Goal: Task Accomplishment & Management: Complete application form

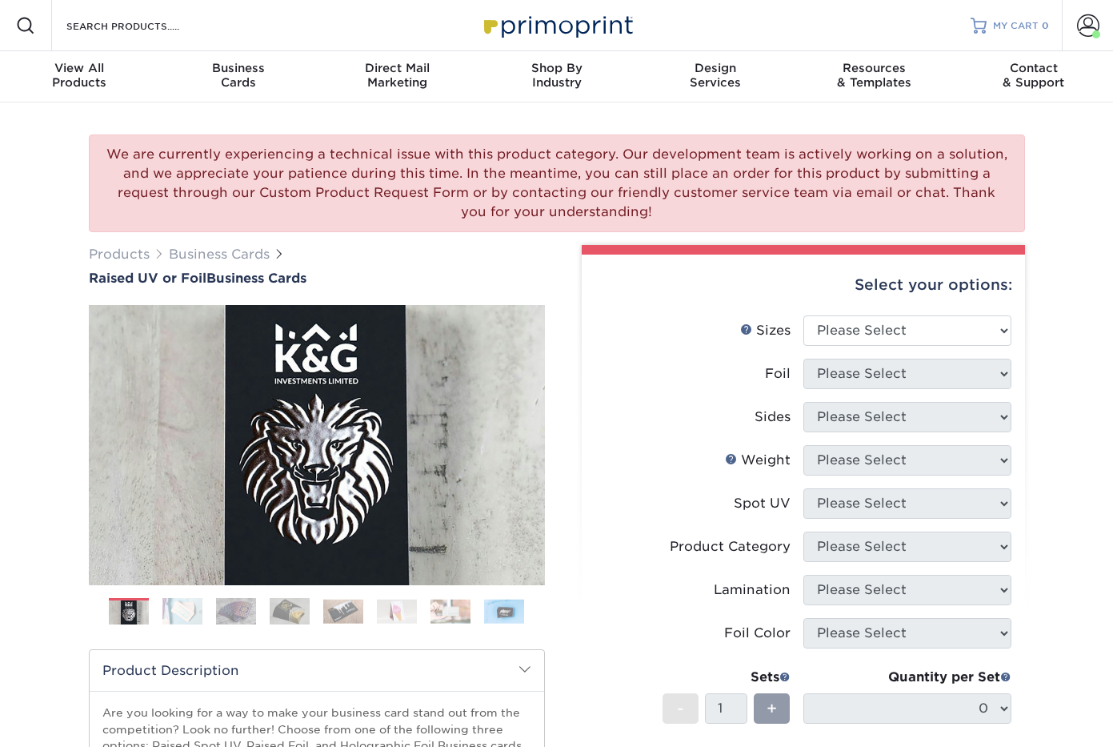
click at [1035, 24] on span "MY CART" at bounding box center [1016, 26] width 46 height 14
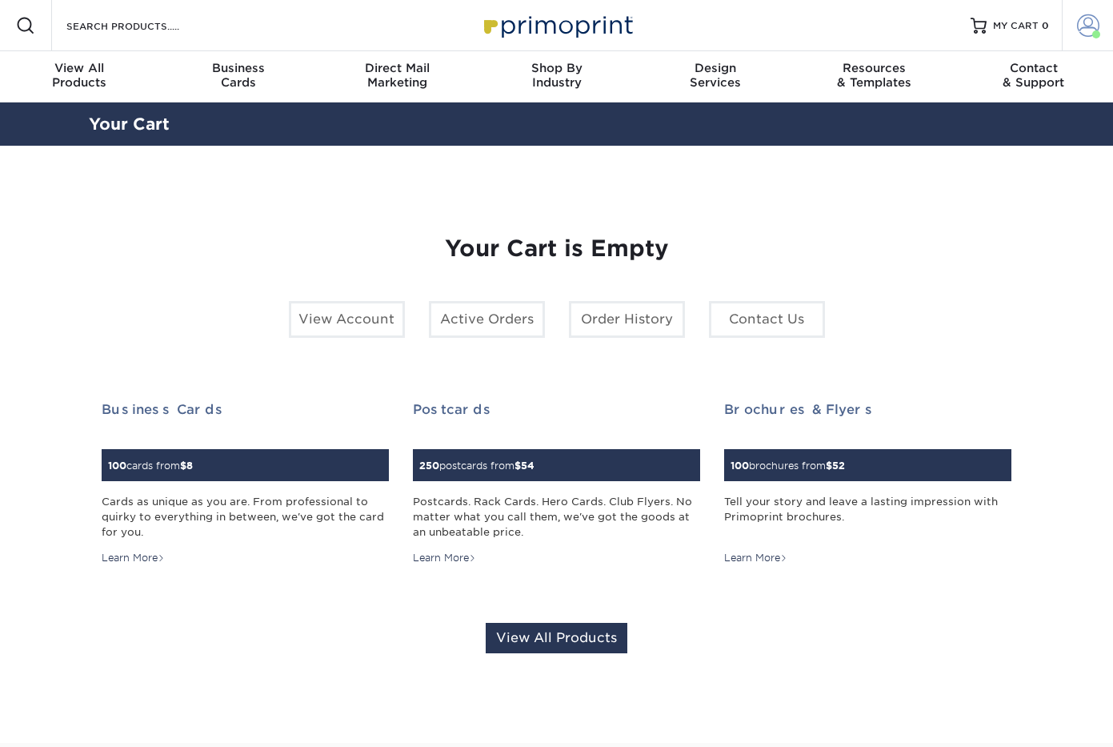
click at [1092, 22] on span at bounding box center [1088, 25] width 22 height 22
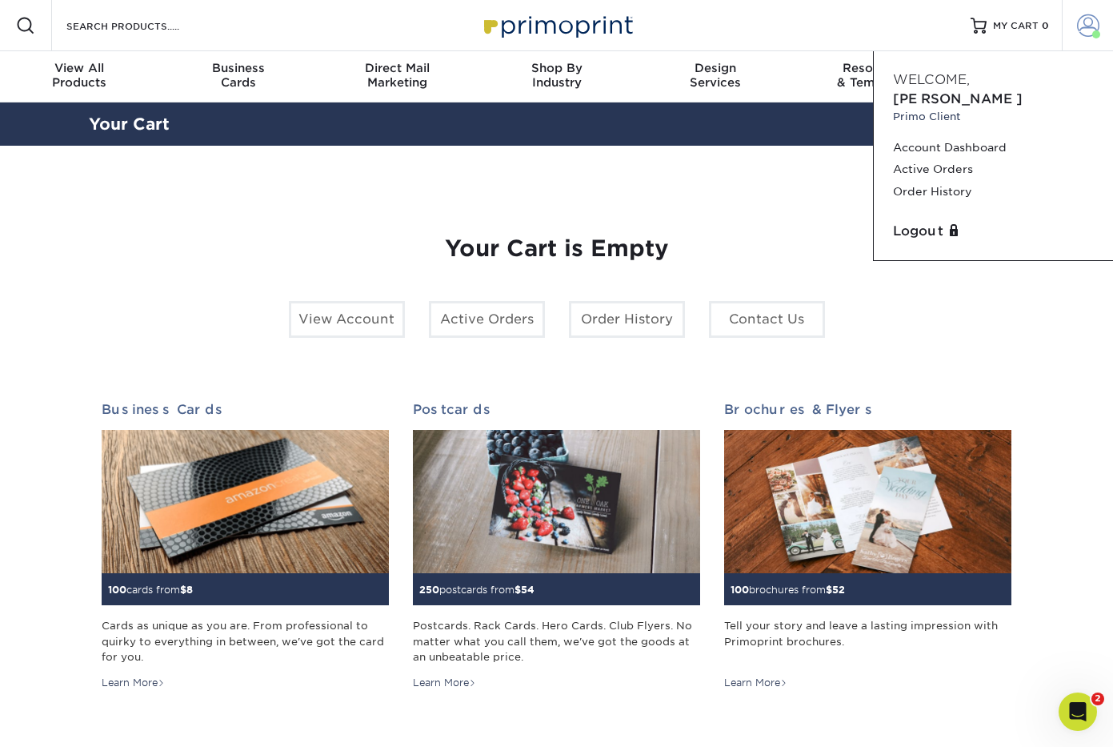
click at [1096, 22] on span at bounding box center [1088, 25] width 22 height 22
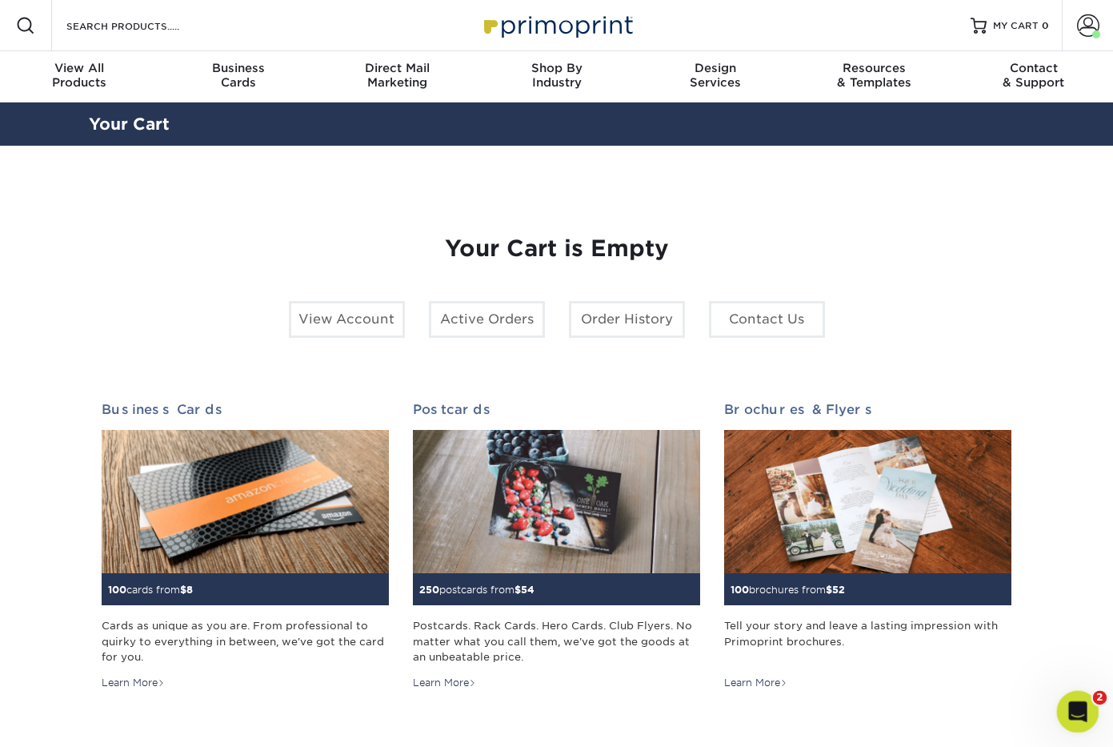
click at [1065, 708] on icon "Open Intercom Messenger" at bounding box center [1076, 709] width 26 height 26
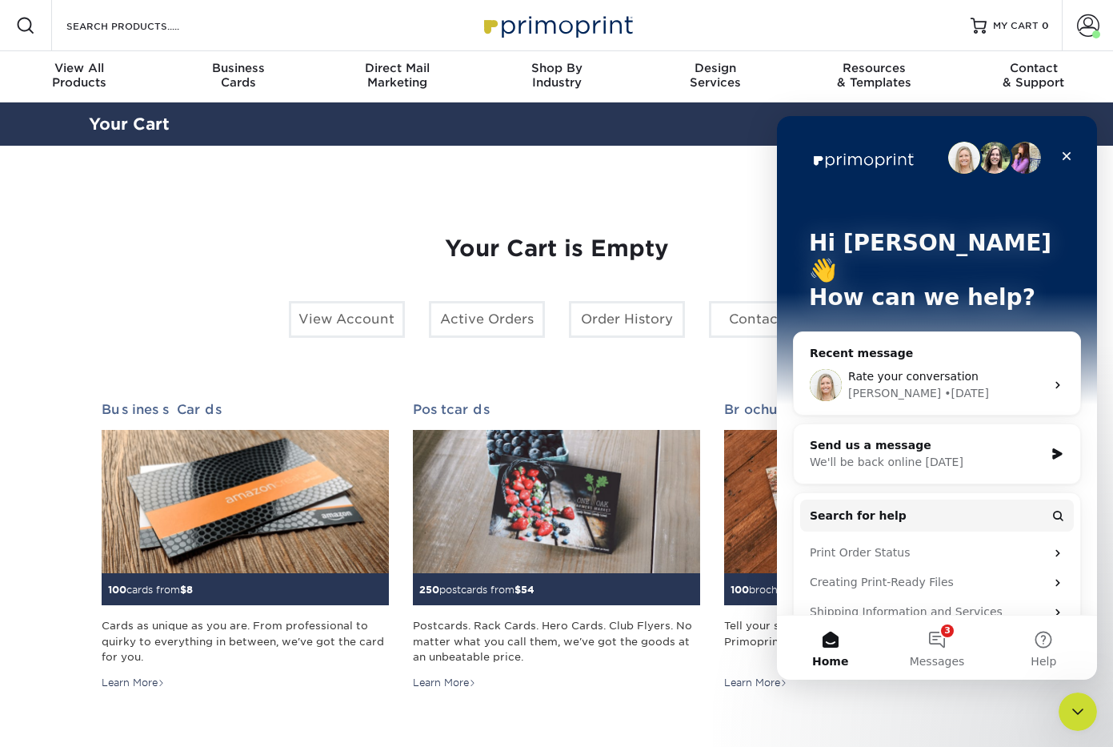
click at [932, 370] on span "Rate your conversation" at bounding box center [913, 376] width 130 height 13
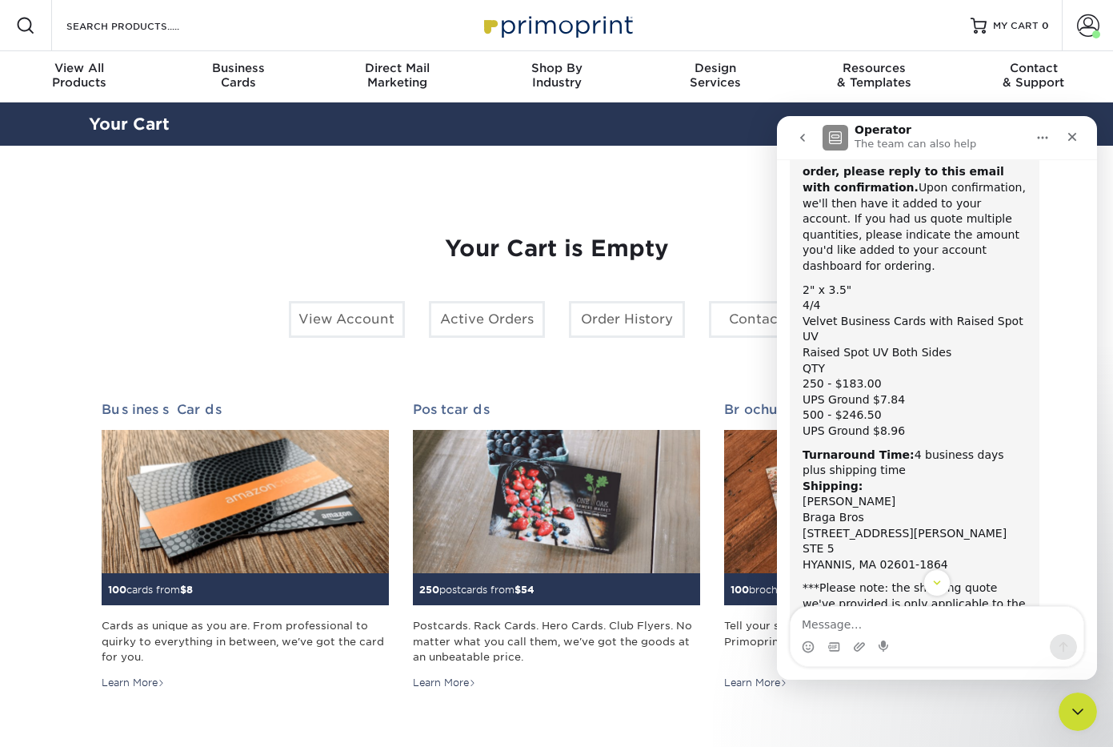
scroll to position [2262, 0]
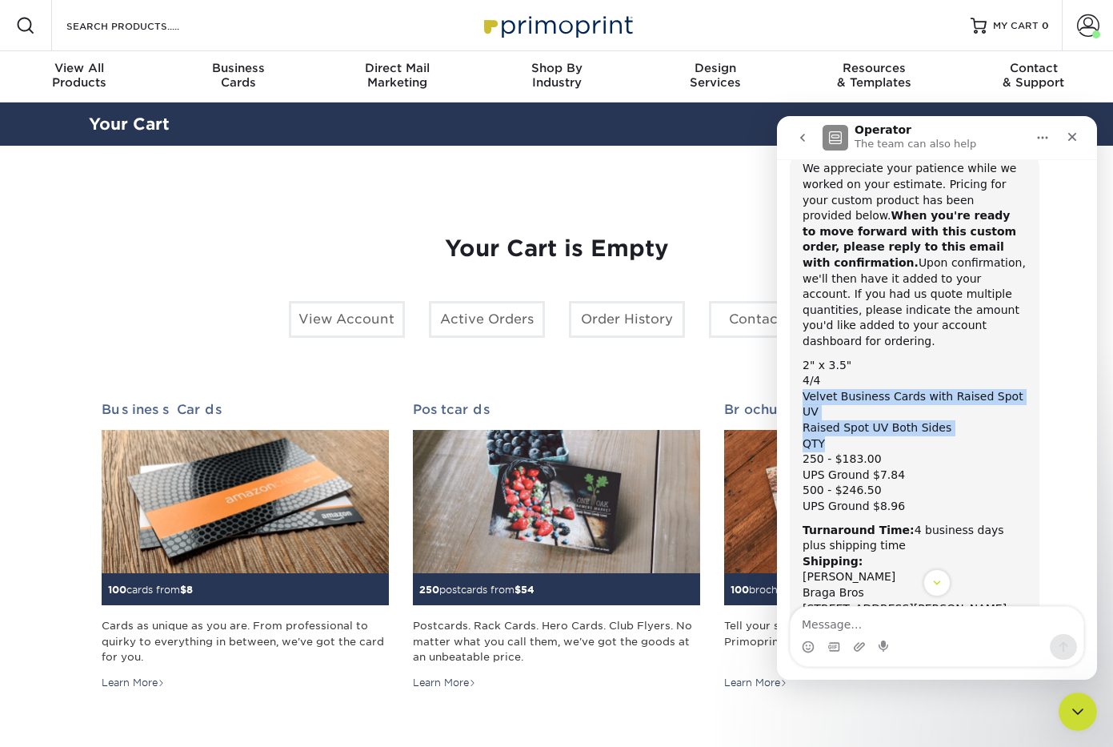
drag, startPoint x: 805, startPoint y: 353, endPoint x: 904, endPoint y: 376, distance: 101.1
click at [904, 376] on div "We appreciate your patience while we worked on your estimate. Pricing for your …" at bounding box center [915, 663] width 224 height 1004
click at [904, 436] on div "QTY" at bounding box center [915, 444] width 224 height 16
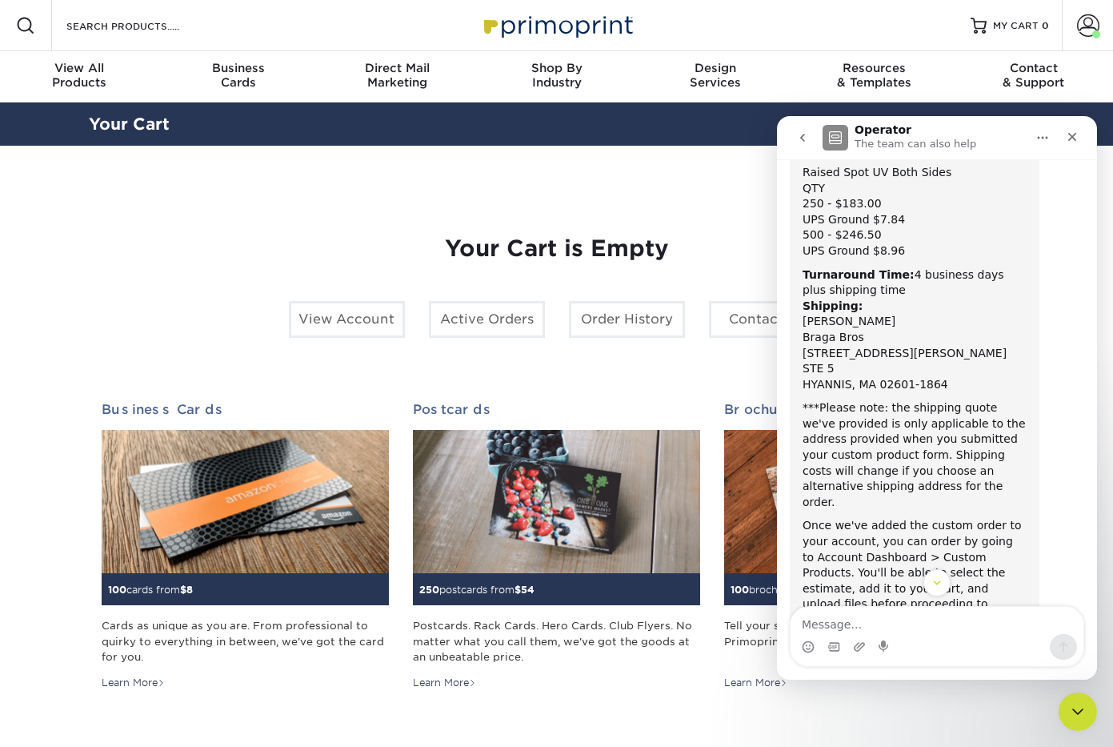
scroll to position [2521, 0]
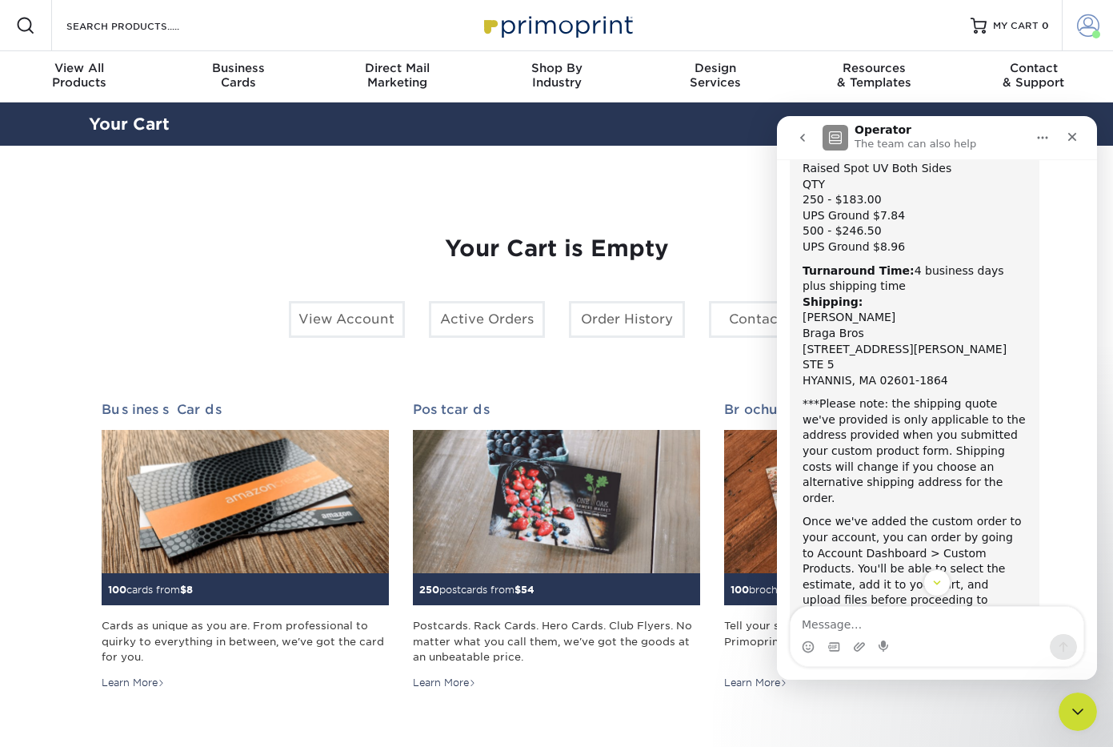
click at [1092, 15] on span at bounding box center [1088, 25] width 22 height 22
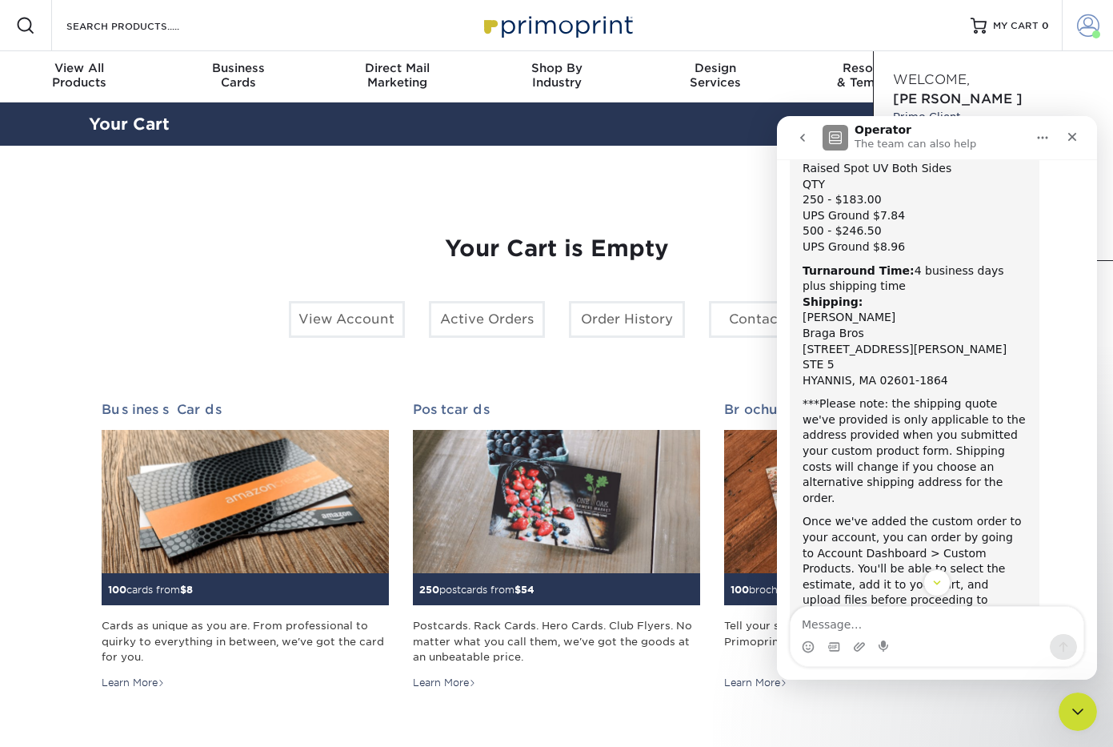
click at [1086, 25] on span at bounding box center [1088, 25] width 22 height 22
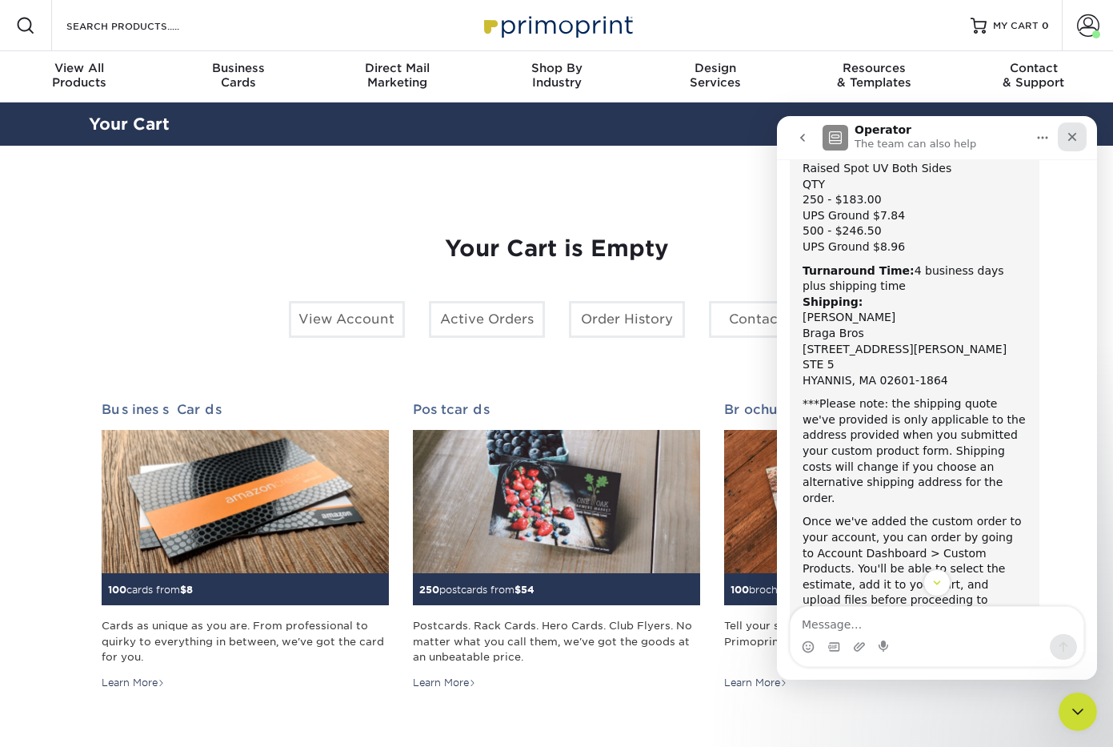
click at [1072, 138] on icon "Close" at bounding box center [1072, 137] width 9 height 9
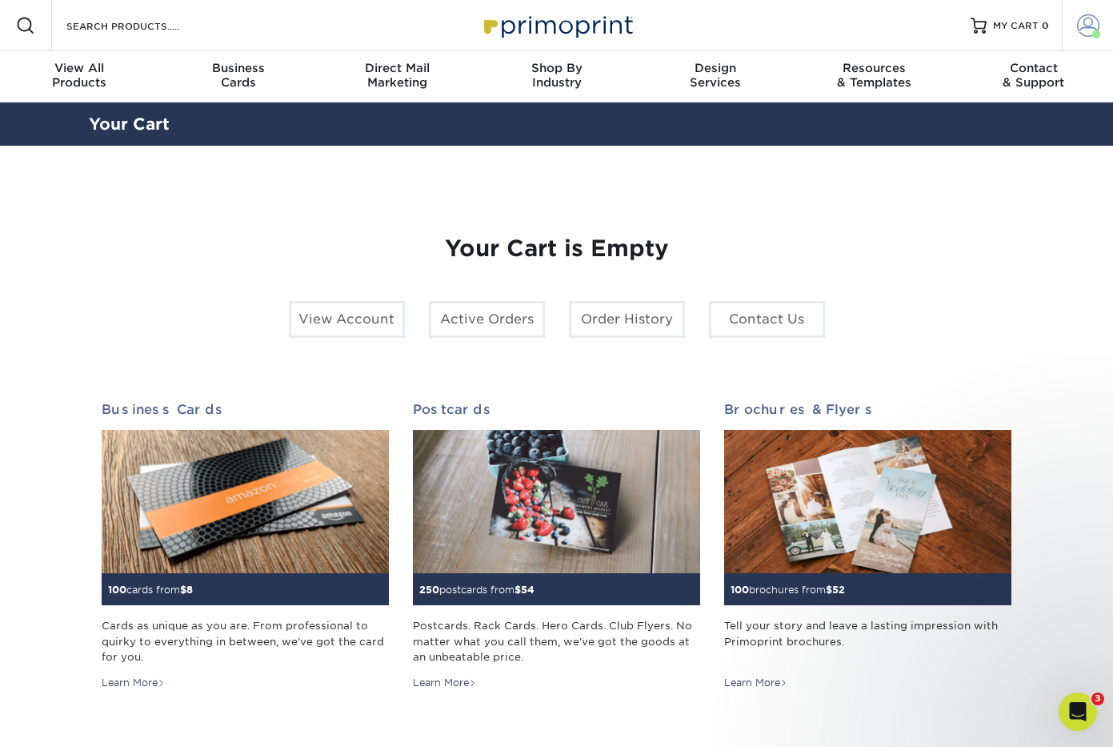
scroll to position [2051, 0]
click at [1087, 28] on span at bounding box center [1088, 25] width 22 height 22
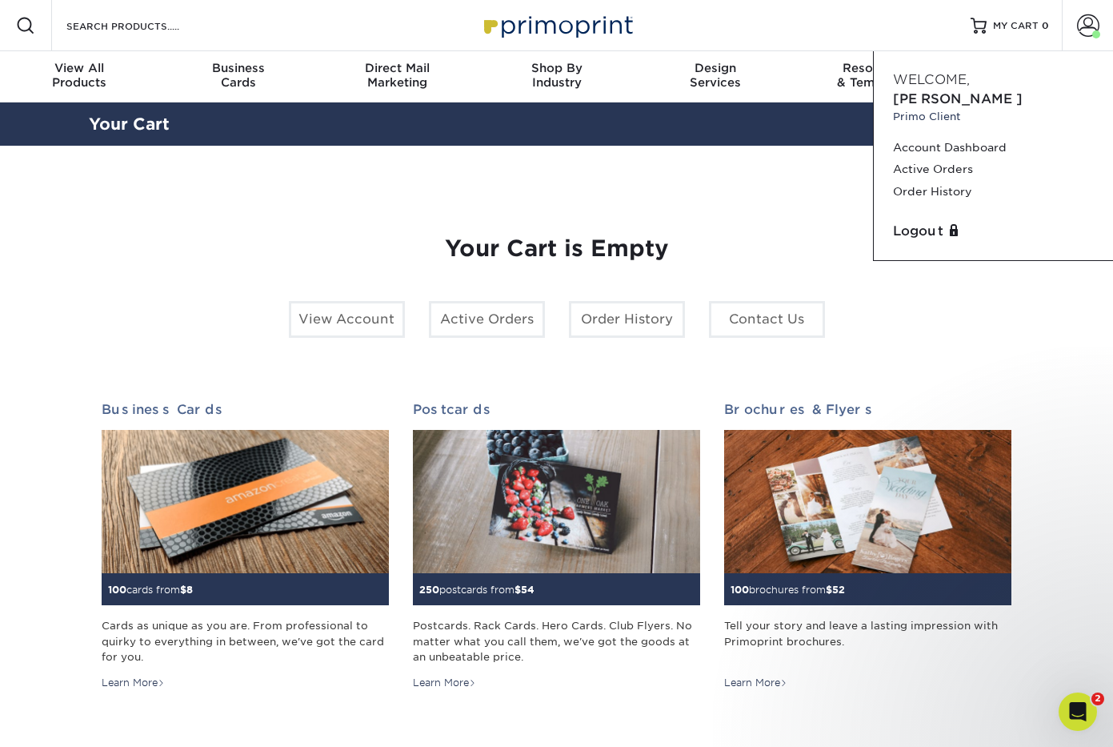
scroll to position [2977, 0]
click at [917, 137] on link "Account Dashboard" at bounding box center [993, 148] width 201 height 22
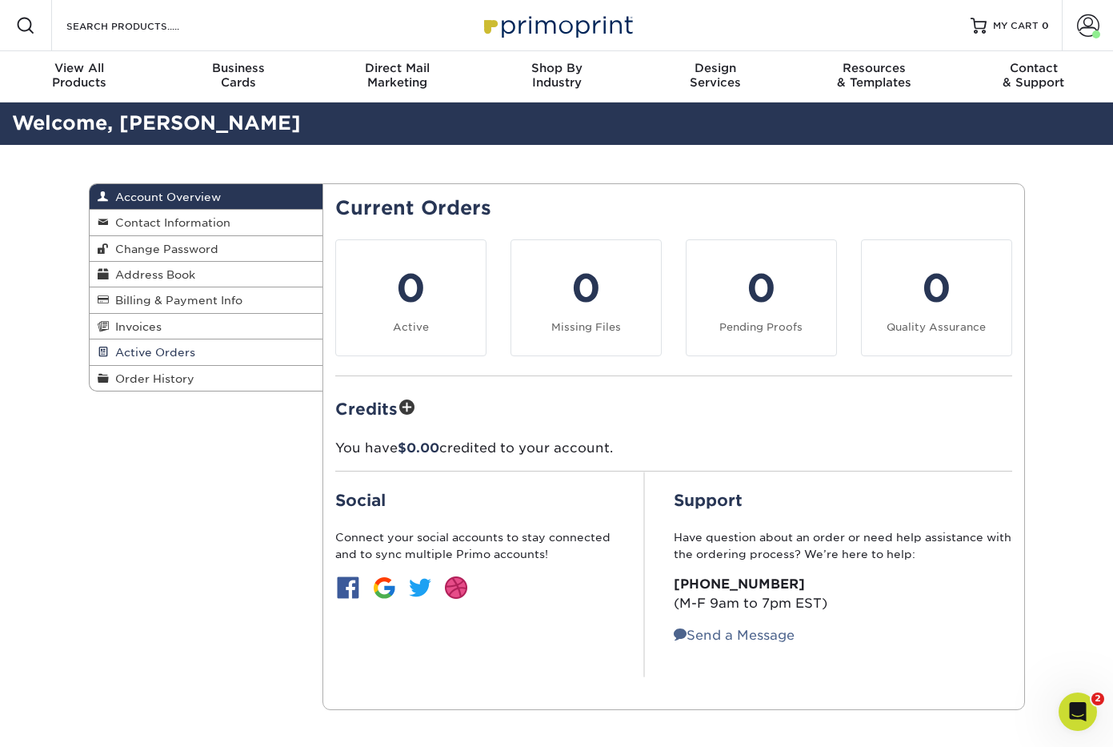
click at [168, 356] on span "Active Orders" at bounding box center [152, 352] width 86 height 13
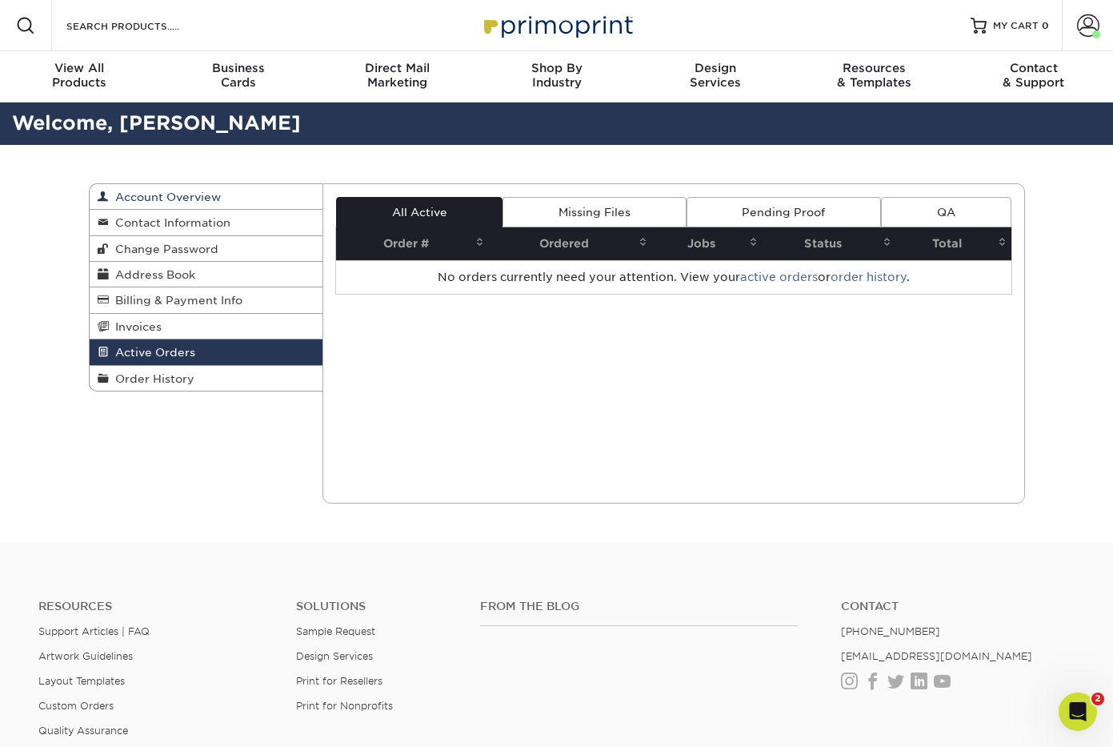
click at [167, 199] on span "Account Overview" at bounding box center [165, 196] width 112 height 13
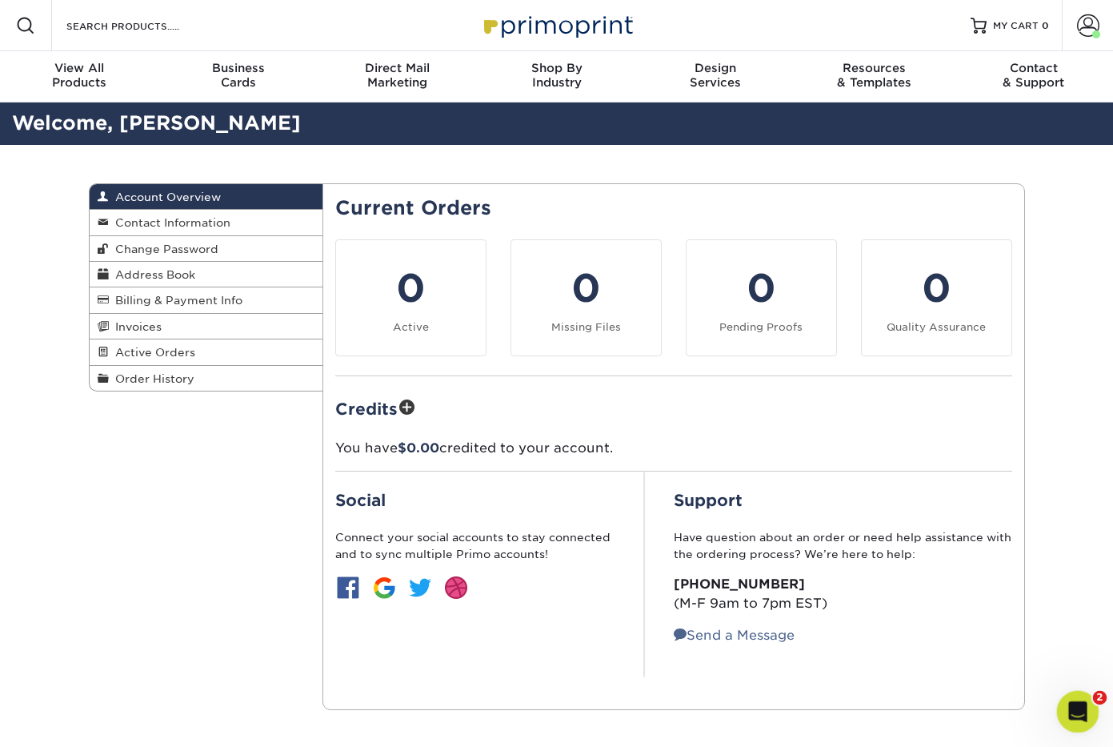
click at [1068, 707] on icon "Open Intercom Messenger" at bounding box center [1076, 709] width 26 height 26
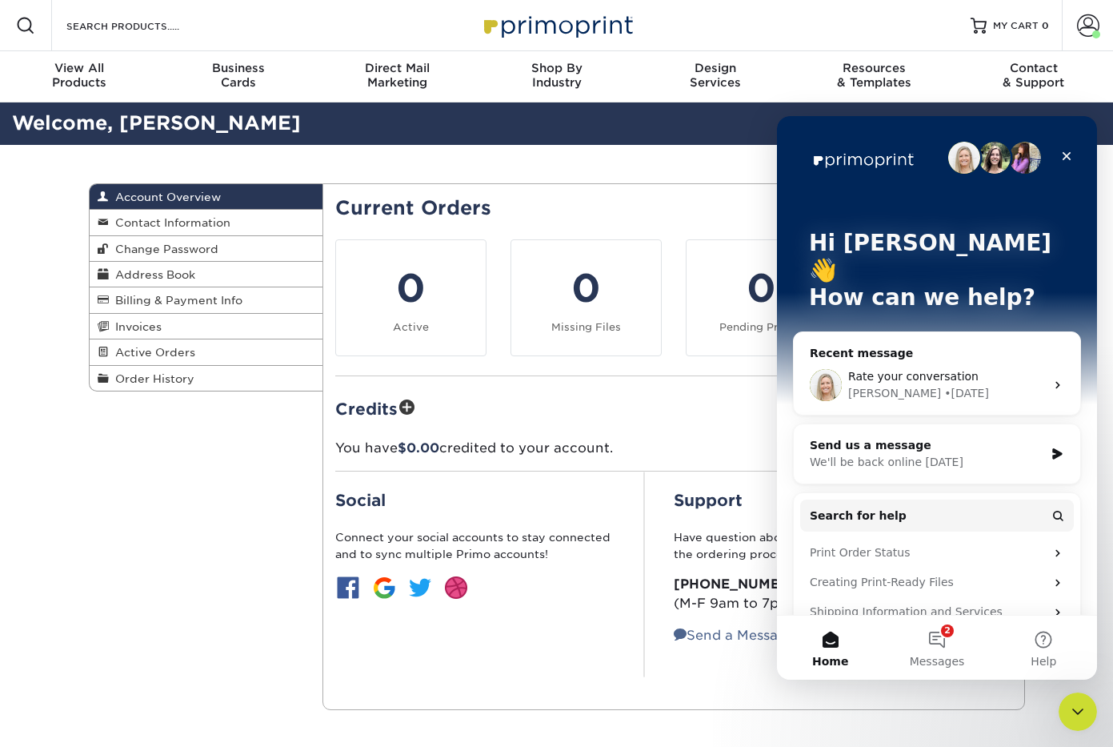
click at [942, 370] on span "Rate your conversation" at bounding box center [913, 376] width 130 height 13
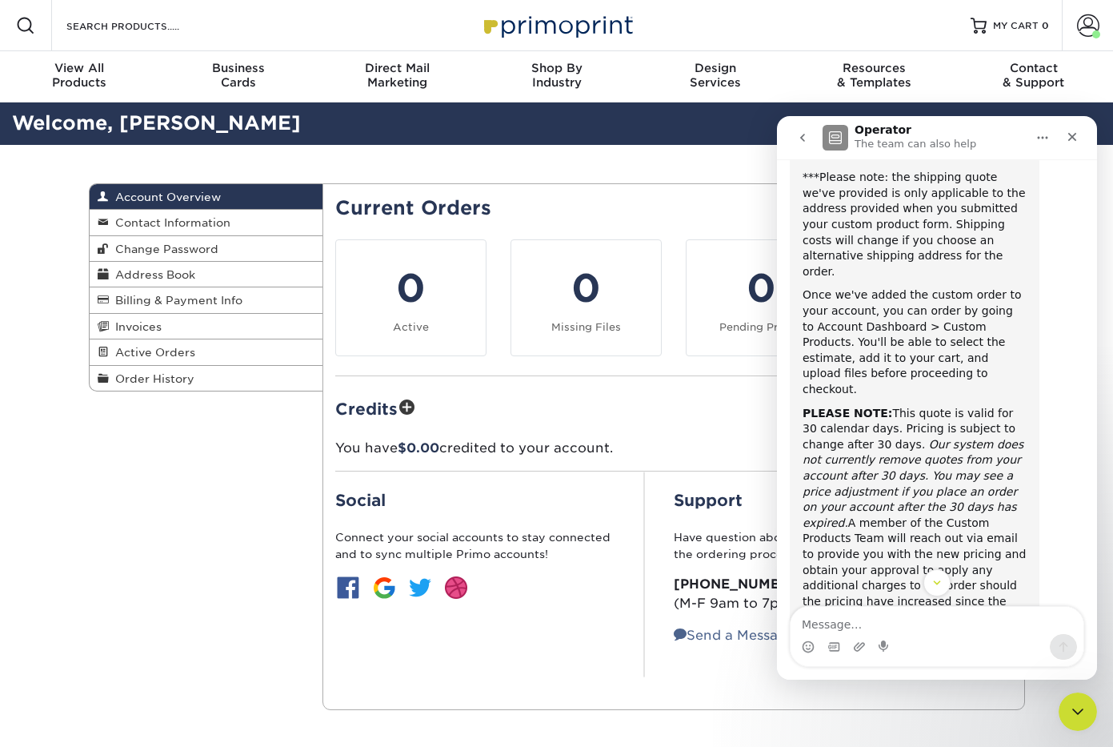
scroll to position [2741, 0]
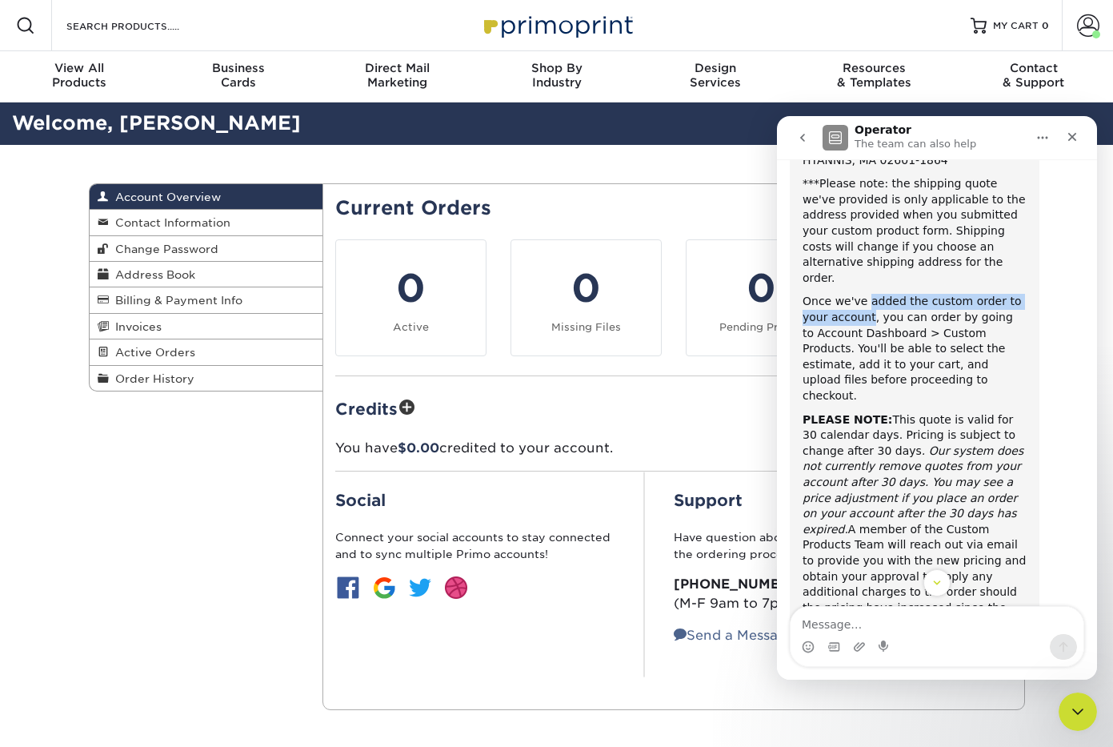
drag, startPoint x: 866, startPoint y: 224, endPoint x: 870, endPoint y: 235, distance: 11.9
click at [870, 294] on div "Once we've added the custom order to your account, you can order by going to Ac…" at bounding box center [915, 349] width 224 height 110
copy div "added the custom order to your account"
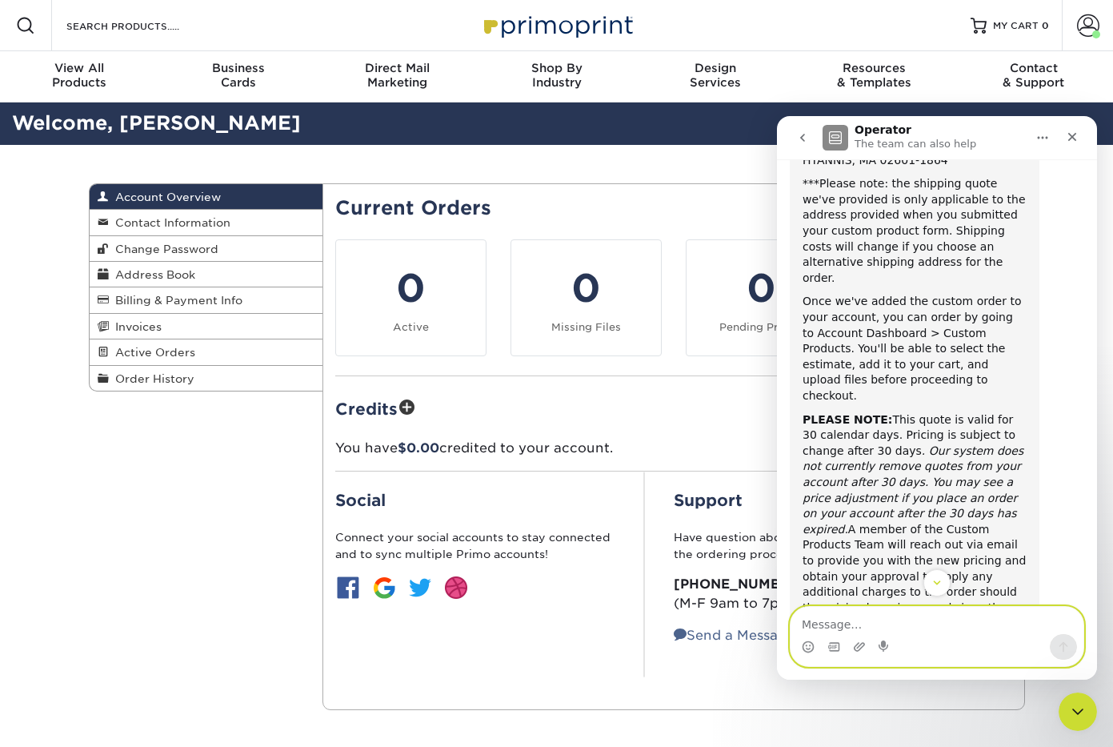
click at [888, 632] on textarea "Message…" at bounding box center [937, 620] width 293 height 27
paste textarea "added the custom order to your account"
drag, startPoint x: 843, startPoint y: 627, endPoint x: 856, endPoint y: 628, distance: 13.6
click at [856, 628] on textarea "can added the custom order to your account" at bounding box center [937, 620] width 293 height 27
drag, startPoint x: 951, startPoint y: 628, endPoint x: 973, endPoint y: 627, distance: 22.4
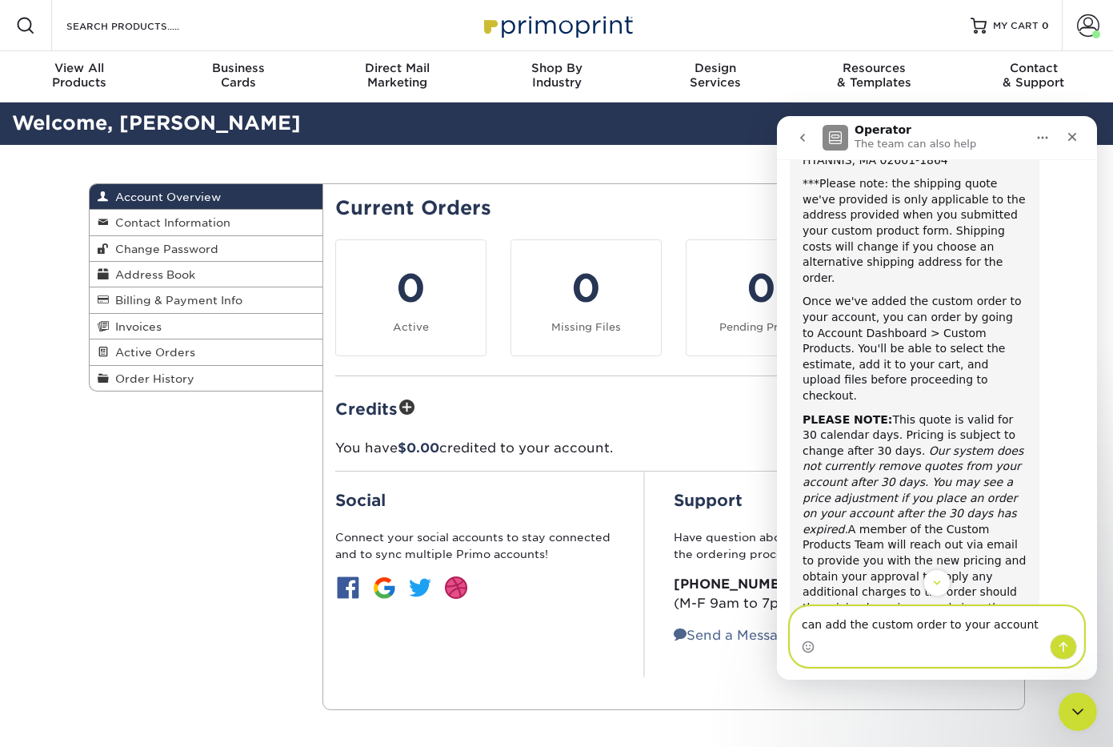
click at [973, 627] on textarea "can add the custom order to your account" at bounding box center [937, 620] width 293 height 27
type textarea "can add the custom order to my account"
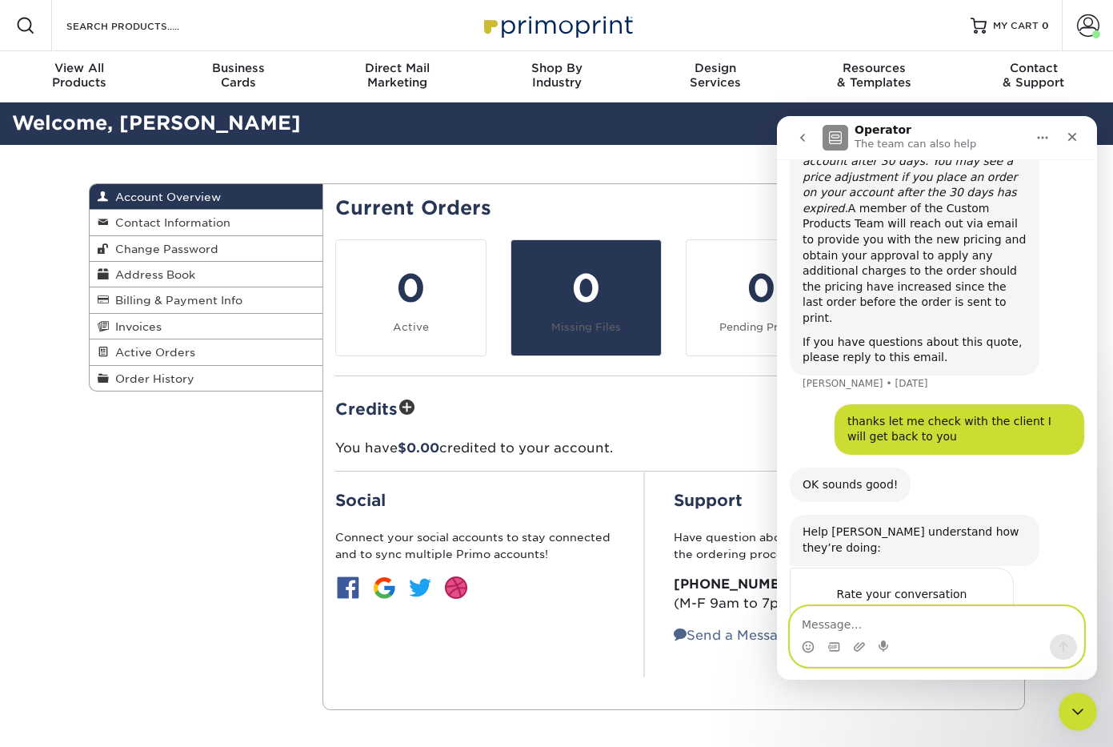
scroll to position [3085, 0]
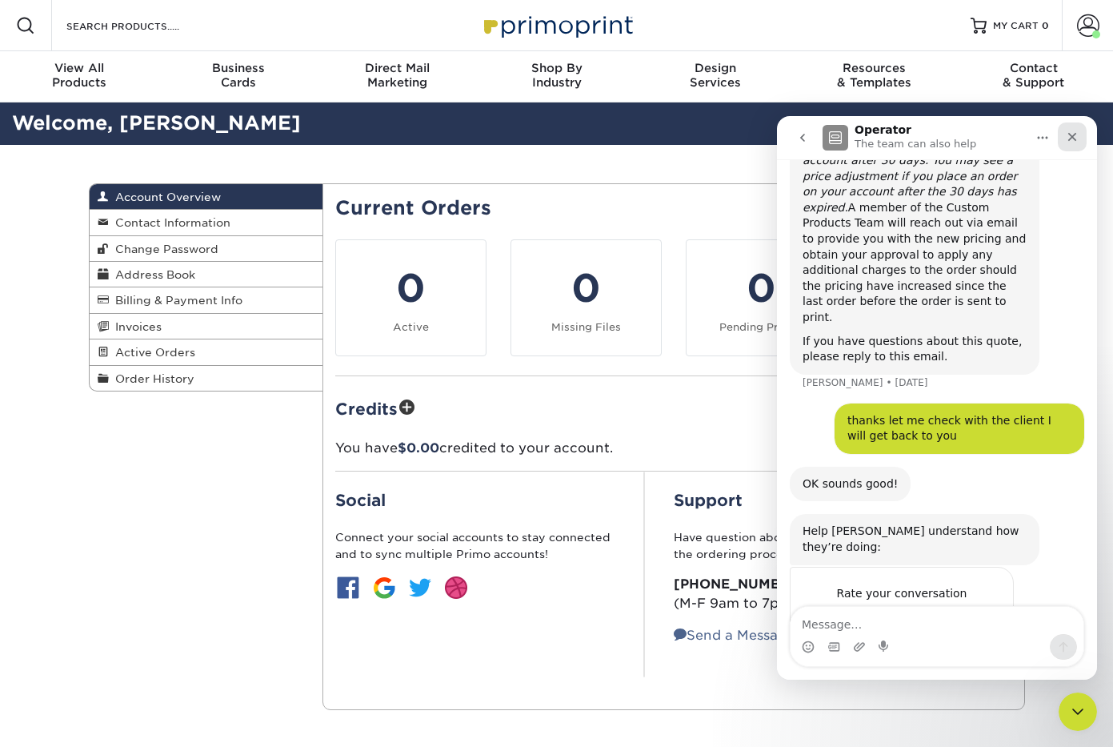
click at [1075, 130] on icon "Close" at bounding box center [1072, 136] width 13 height 13
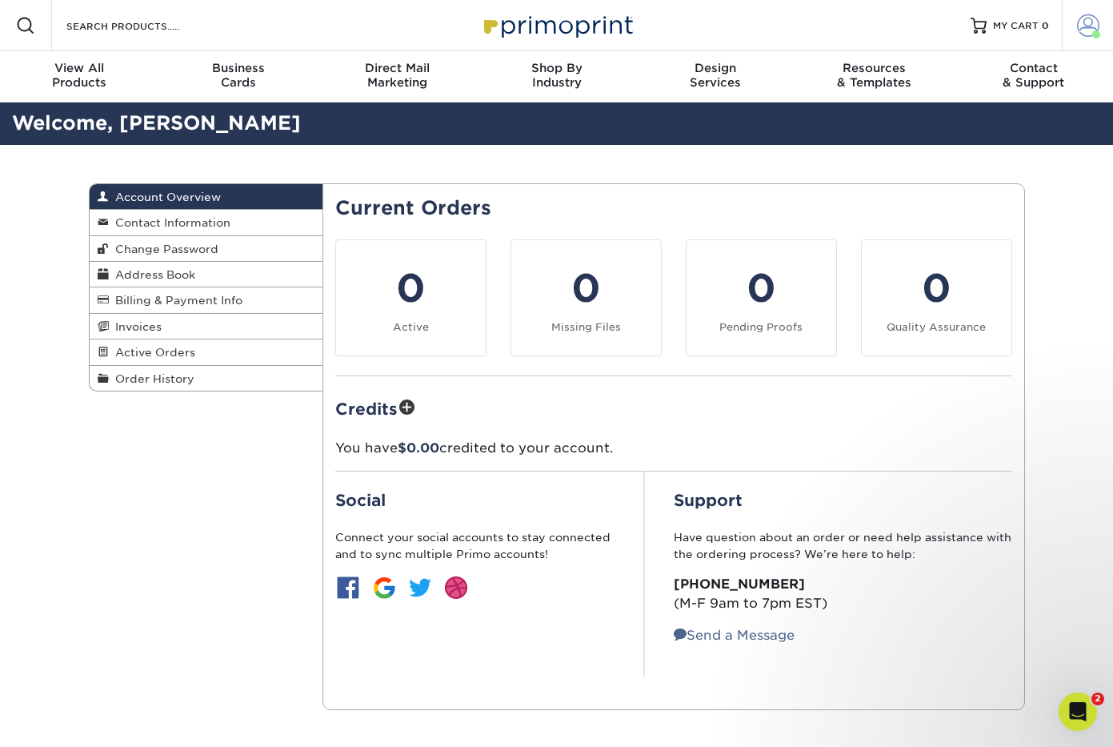
scroll to position [2728, 0]
click at [1087, 22] on span at bounding box center [1088, 25] width 22 height 22
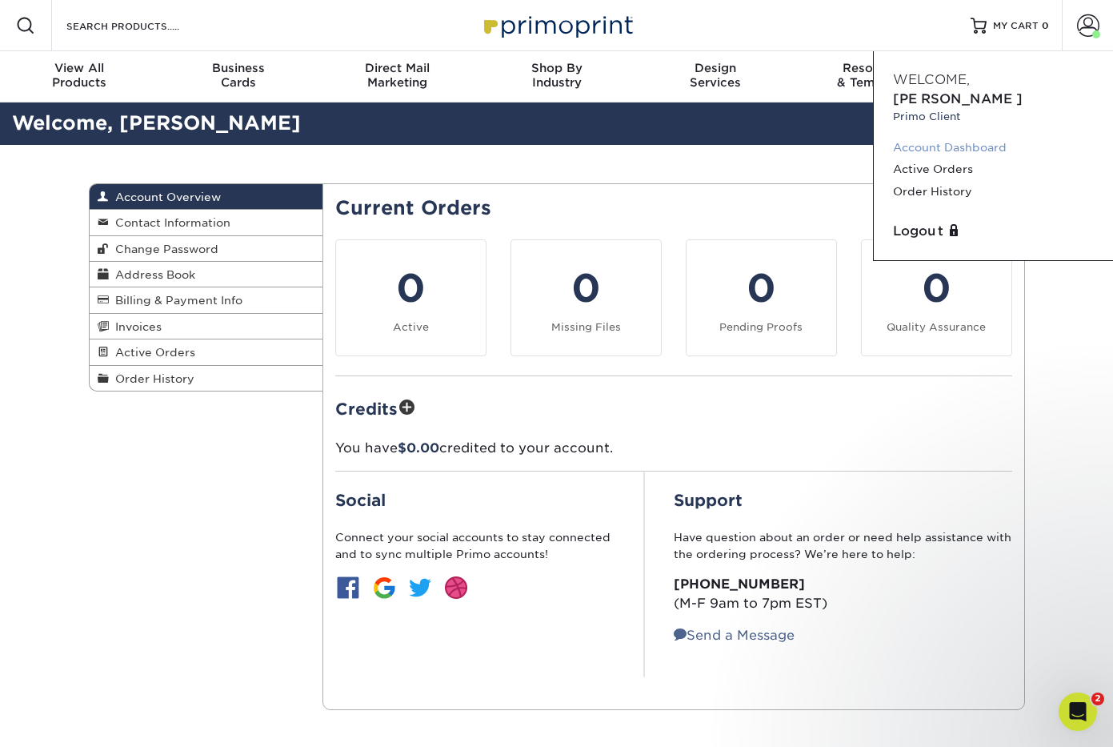
click at [965, 137] on link "Account Dashboard" at bounding box center [993, 148] width 201 height 22
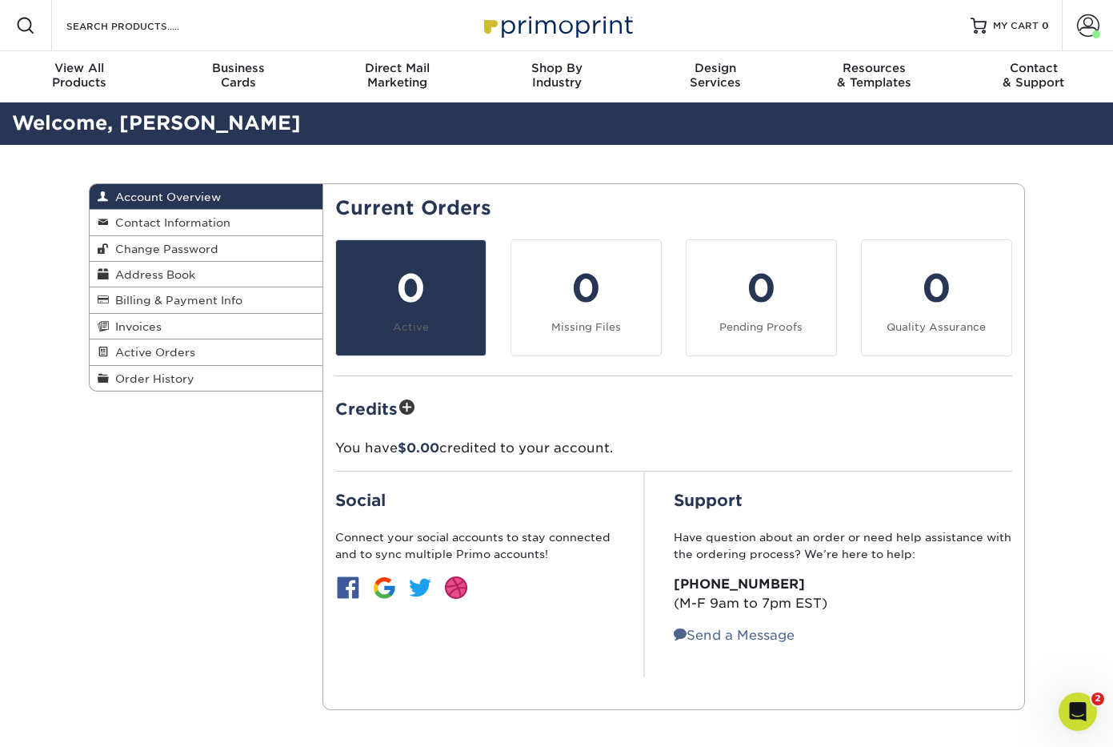
scroll to position [468, 0]
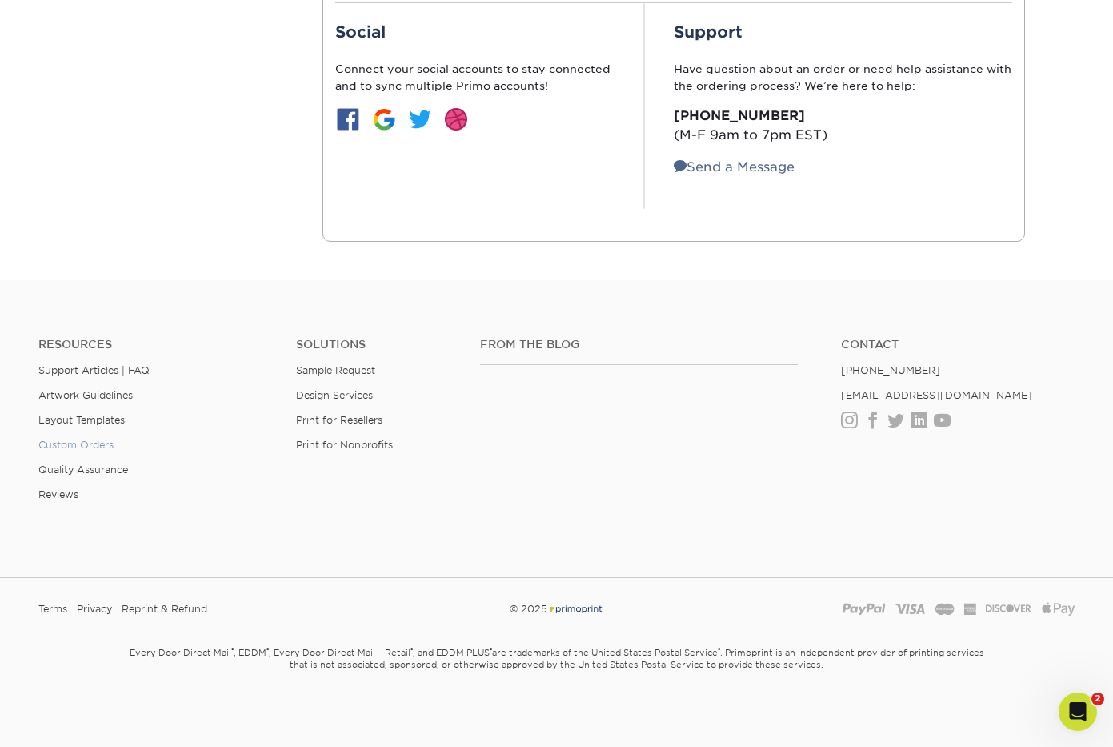
click at [89, 443] on link "Custom Orders" at bounding box center [75, 445] width 75 height 12
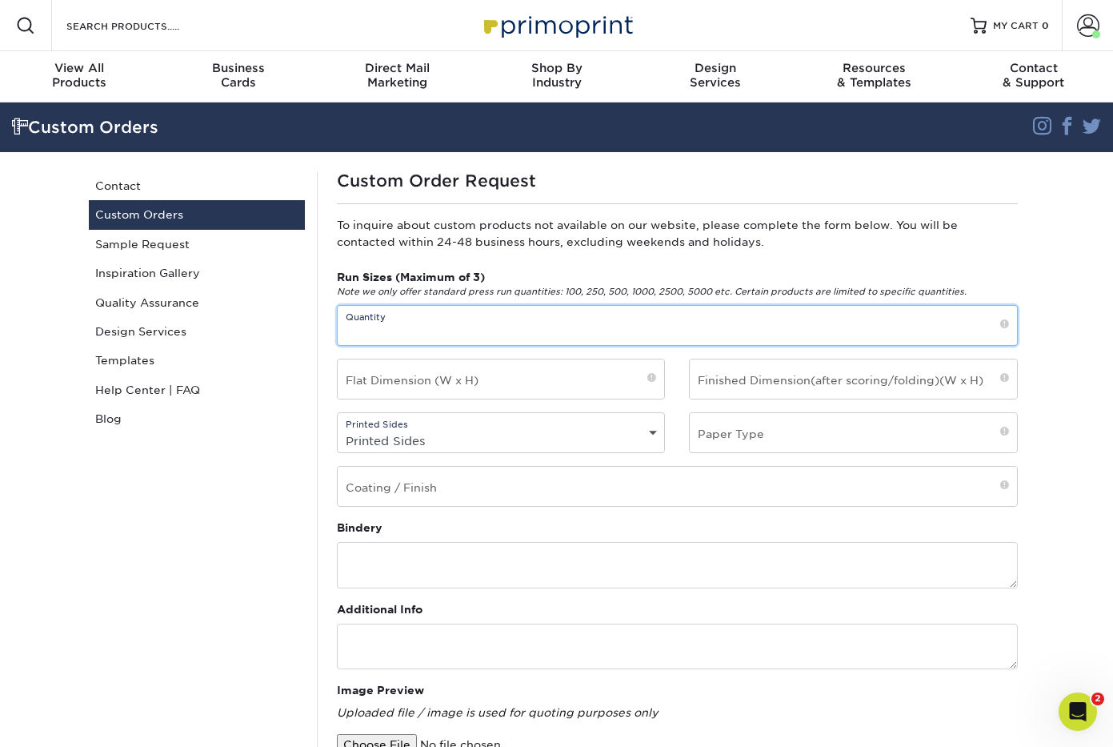
click at [576, 313] on input "text" at bounding box center [677, 325] width 679 height 39
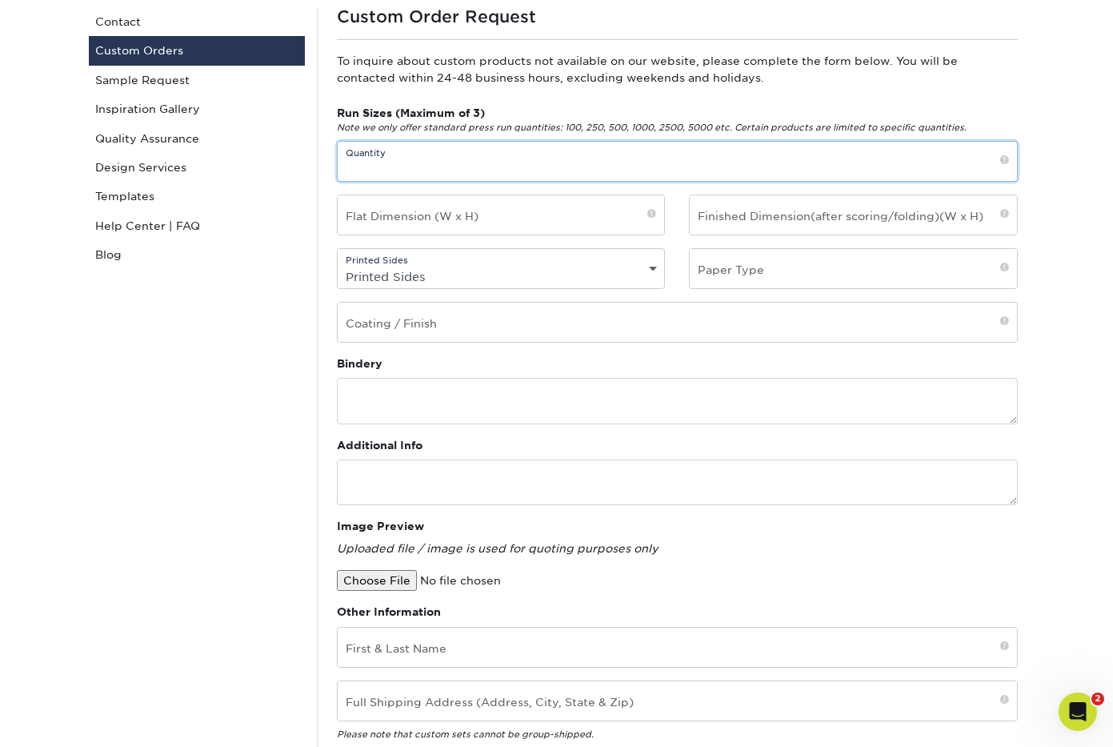
scroll to position [150, 0]
